Goal: Information Seeking & Learning: Find specific fact

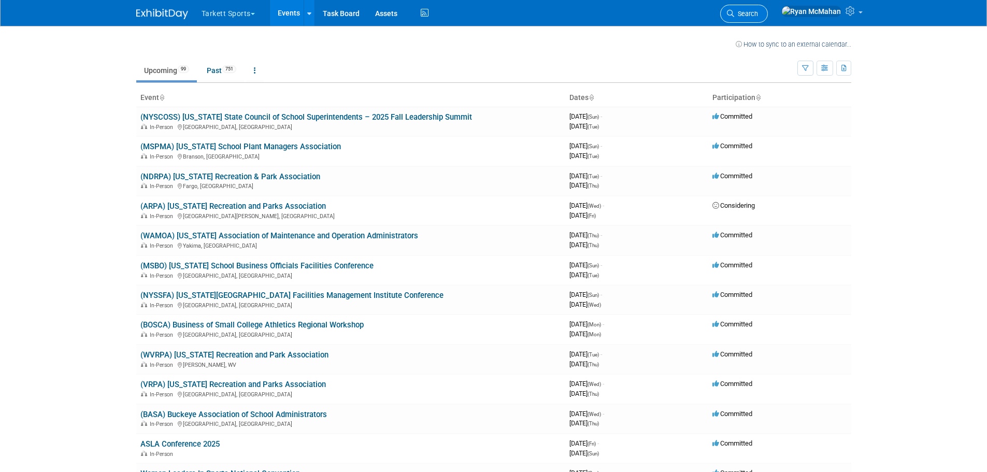
click at [758, 12] on span "Search" at bounding box center [746, 14] width 24 height 8
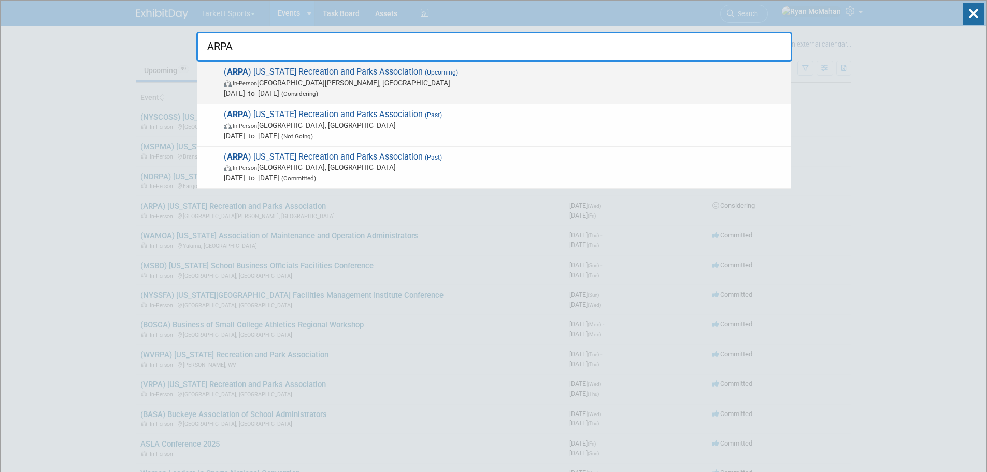
type input "ARPA"
click at [319, 84] on span "In-Person Fort [PERSON_NAME], [GEOGRAPHIC_DATA]" at bounding box center [505, 83] width 562 height 10
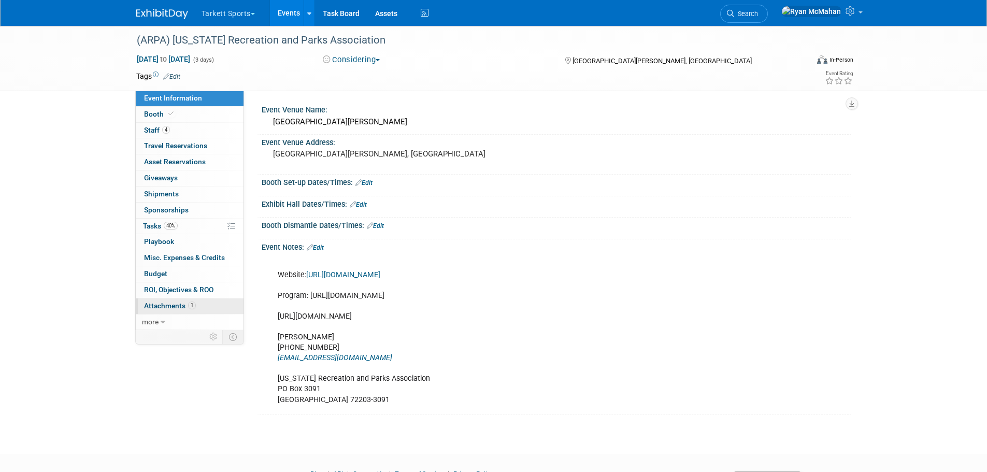
click at [180, 307] on span "Attachments 1" at bounding box center [170, 305] width 52 height 8
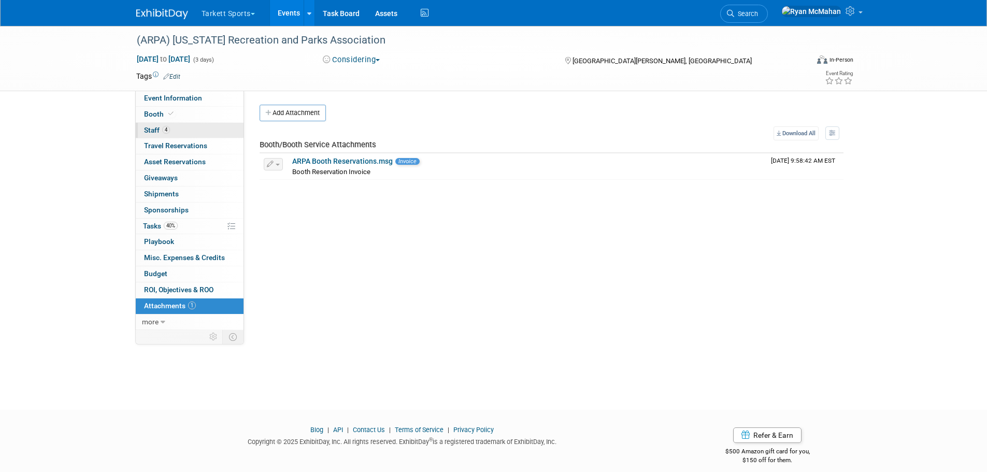
click at [151, 128] on span "Staff 4" at bounding box center [157, 130] width 26 height 8
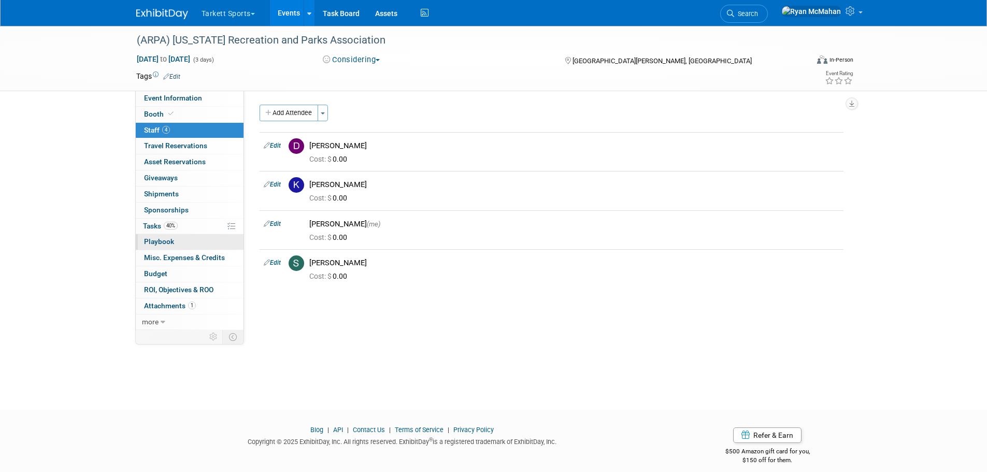
click at [167, 246] on link "0 Playbook 0" at bounding box center [190, 242] width 108 height 16
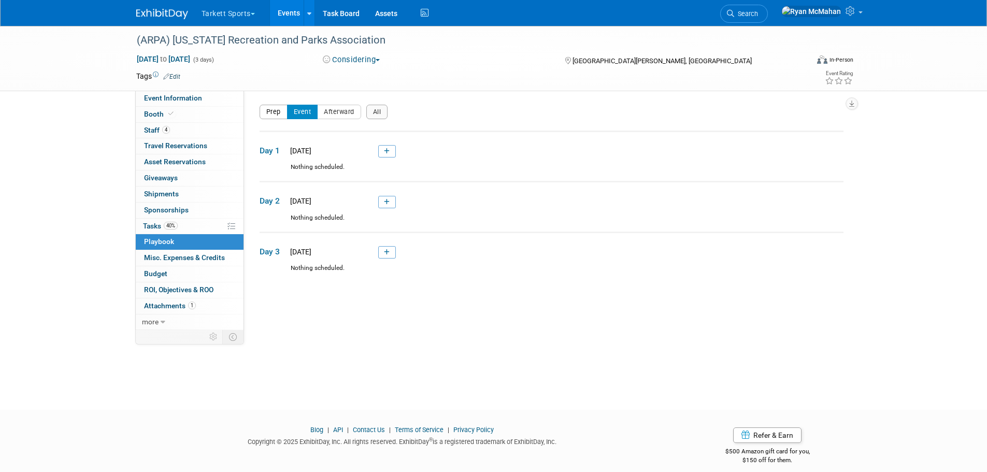
click at [265, 114] on button "Prep" at bounding box center [274, 112] width 28 height 15
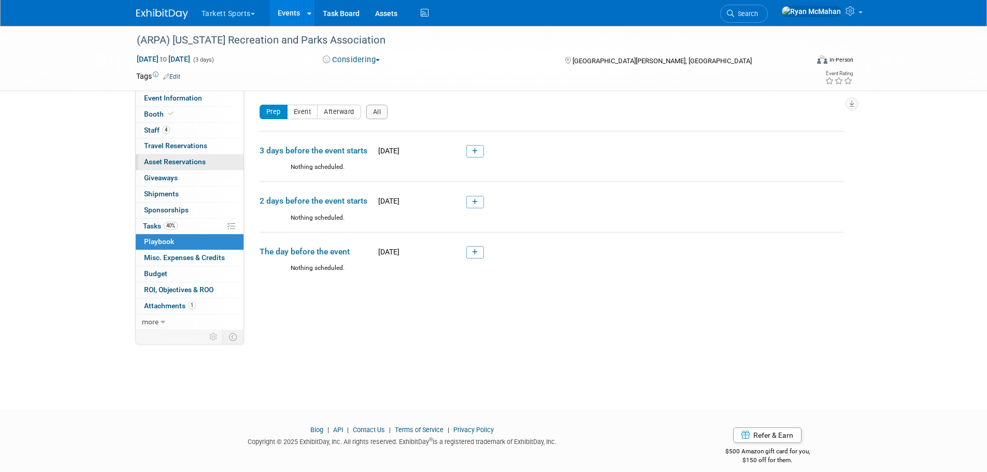
click at [168, 155] on link "0 Asset Reservations 0" at bounding box center [190, 162] width 108 height 16
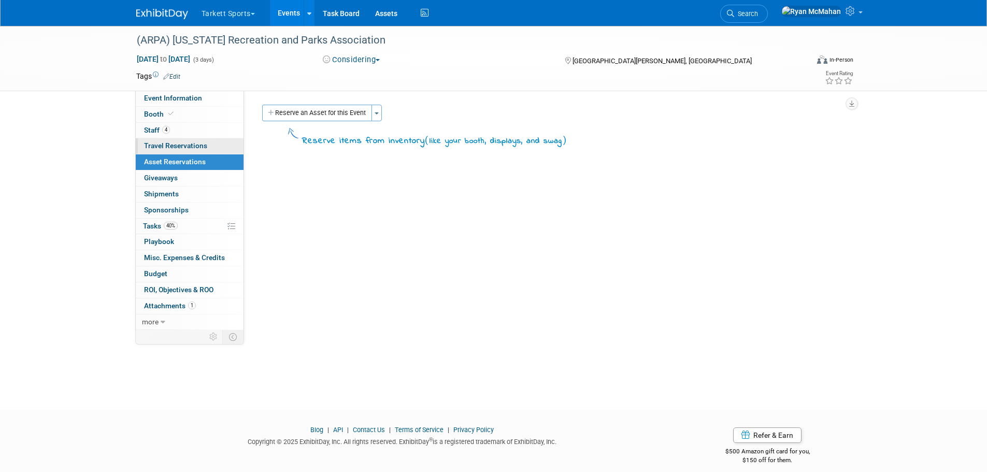
click at [176, 143] on span "Travel Reservations 0" at bounding box center [175, 145] width 63 height 8
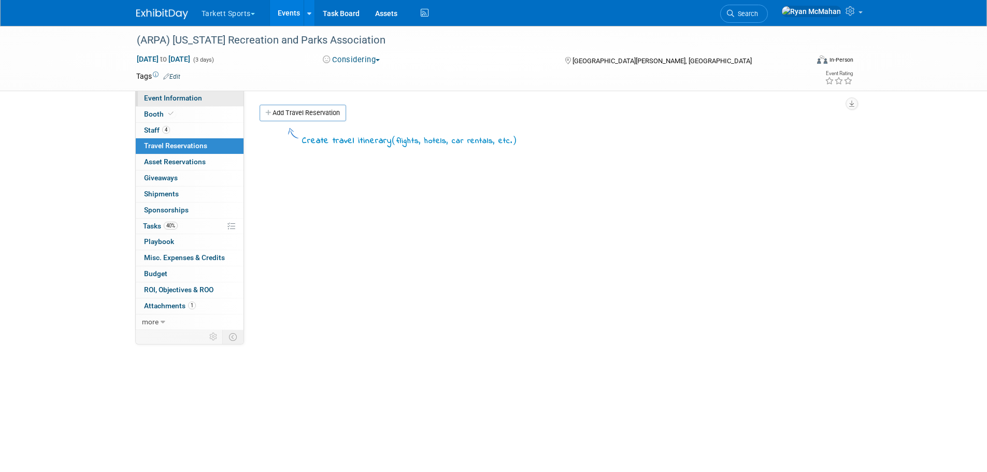
click at [178, 95] on span "Event Information" at bounding box center [173, 98] width 58 height 8
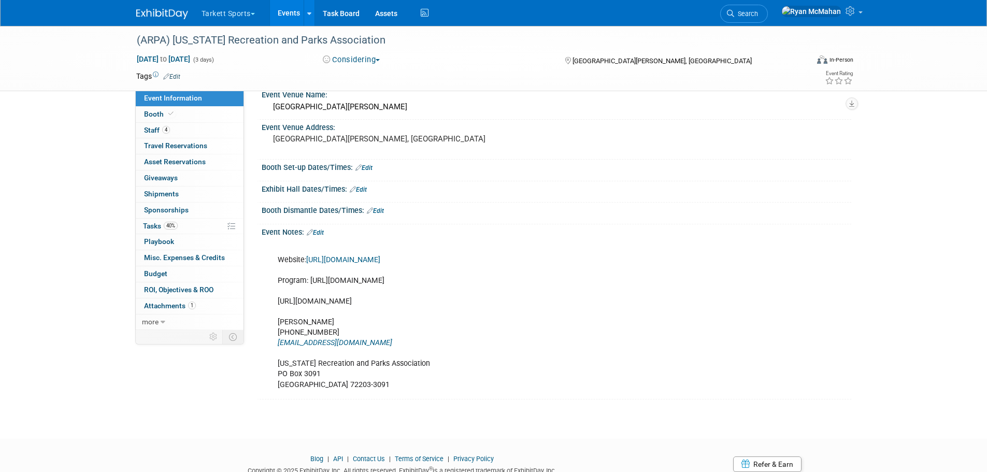
scroll to position [26, 0]
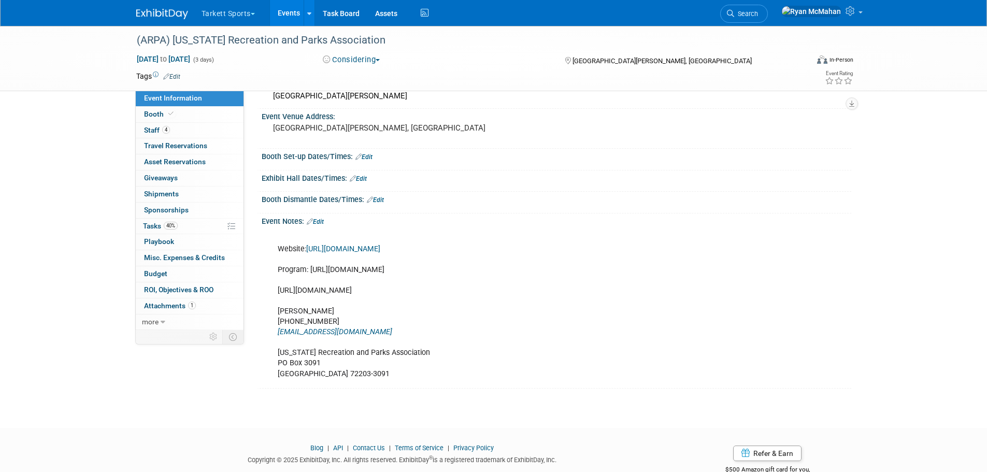
click at [380, 247] on link "https://arkarpa.org/conference/2024-annual-conference-and-tradeshow/" at bounding box center [343, 248] width 74 height 9
